Goal: Task Accomplishment & Management: Manage account settings

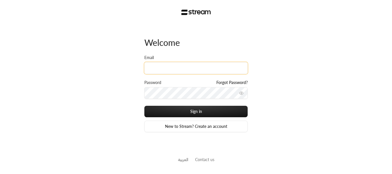
click at [168, 66] on input "Email" at bounding box center [195, 68] width 103 height 12
paste input "Loremi dolorsita con adipi elit seddo Eiu tempor incididu ut la etdol ma a enim…"
type input "Loremi dolorsita con adipi elit seddo Eiu tempor incididu ut la etdol ma a enim…"
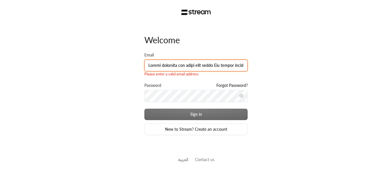
scroll to position [0, 17489]
click at [171, 67] on input "Email" at bounding box center [195, 66] width 103 height 12
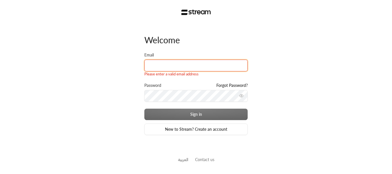
paste input "[PERSON_NAME][EMAIL_ADDRESS][DOMAIN_NAME]"
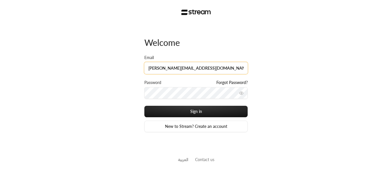
type input "[PERSON_NAME][EMAIL_ADDRESS][DOMAIN_NAME]"
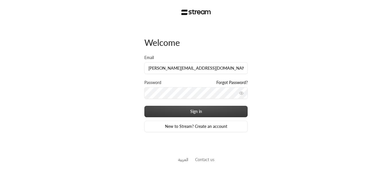
click at [210, 109] on button "Sign in" at bounding box center [195, 111] width 103 height 11
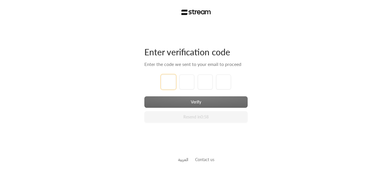
type input "1"
type input "2"
type input "3"
type input "4"
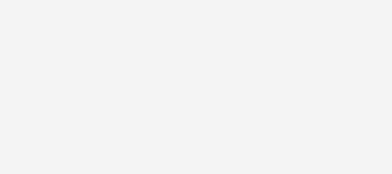
click at [174, 102] on div "Enter verification code Enter the code we sent to your email to proceed 1 2 3 4…" at bounding box center [196, 87] width 392 height 174
